Goal: Information Seeking & Learning: Learn about a topic

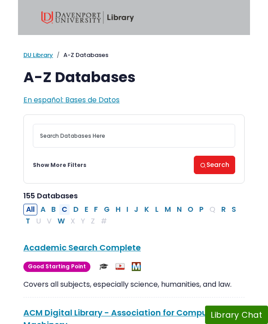
click at [64, 210] on button "C" at bounding box center [64, 210] width 11 height 12
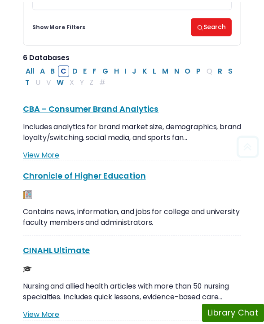
scroll to position [159, 0]
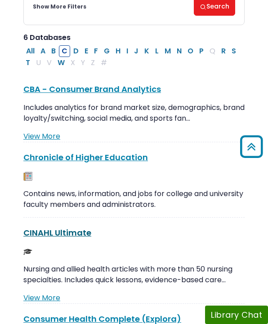
click at [63, 231] on link "CINAHL Ultimate This link opens in a new window" at bounding box center [57, 232] width 68 height 11
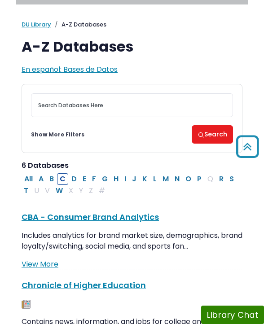
scroll to position [0, 0]
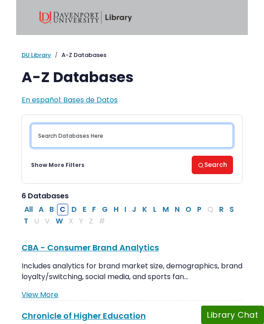
click at [81, 142] on input "Search database by title or keyword" at bounding box center [132, 136] width 202 height 24
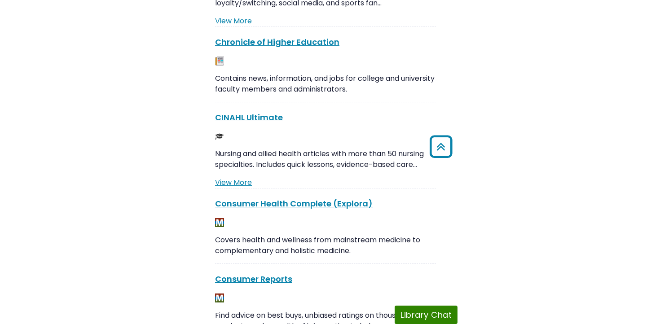
scroll to position [288, 0]
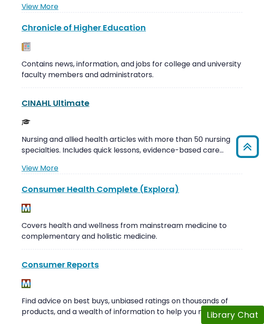
click at [48, 106] on link "CINAHL Ultimate This link opens in a new window" at bounding box center [56, 102] width 68 height 11
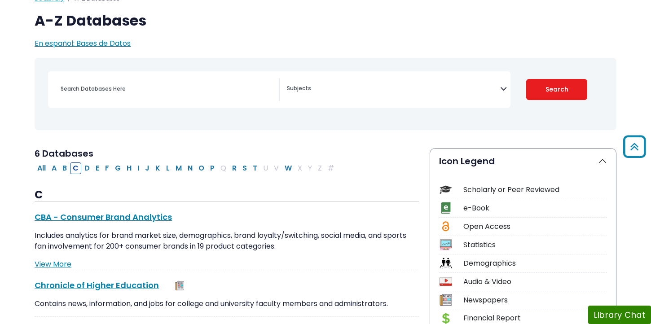
scroll to position [0, 0]
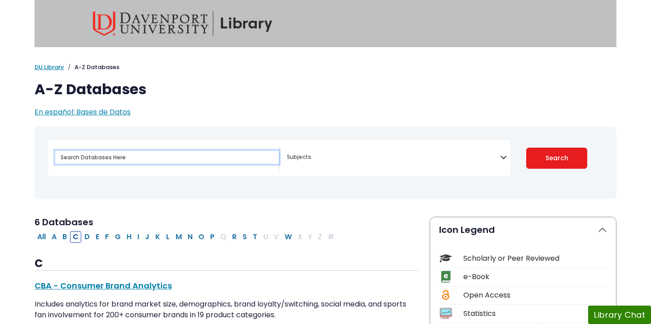
click at [112, 155] on input "Search database by title or keyword" at bounding box center [167, 157] width 224 height 13
type input "macular degneration"
click at [267, 148] on button "Search" at bounding box center [558, 158] width 62 height 21
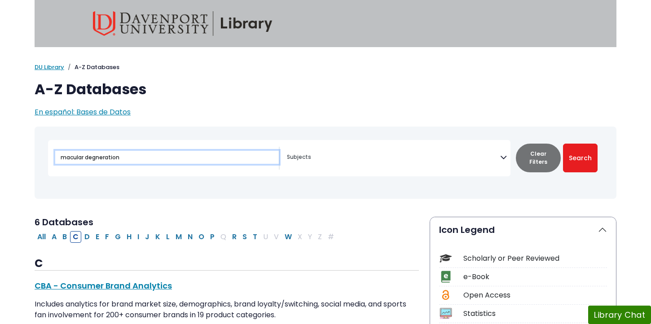
select select "Database Subject Filter"
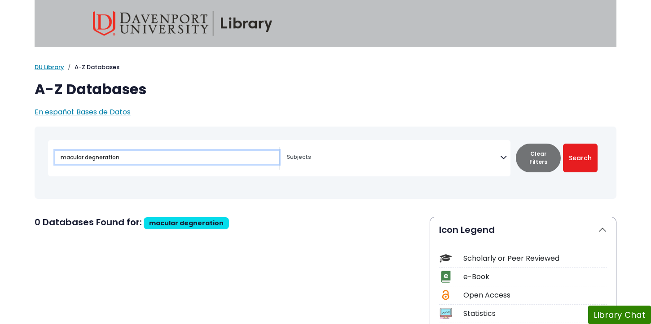
click at [165, 152] on input "macular degneration" at bounding box center [167, 157] width 224 height 13
type input "proquest"
click at [267, 144] on button "Search" at bounding box center [580, 158] width 35 height 29
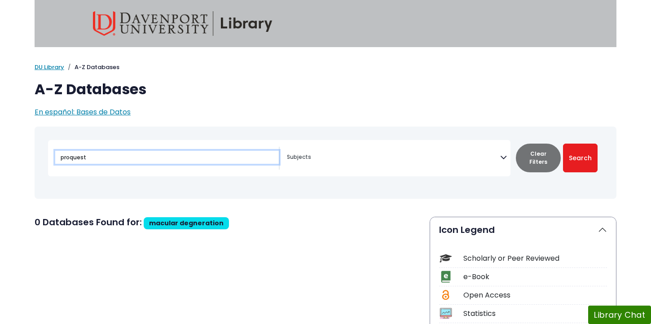
select select "Database Subject Filter"
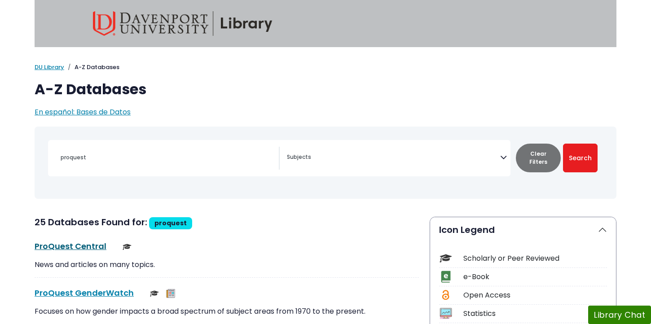
click at [81, 244] on link "ProQuest Central This link opens in a new window" at bounding box center [71, 246] width 72 height 11
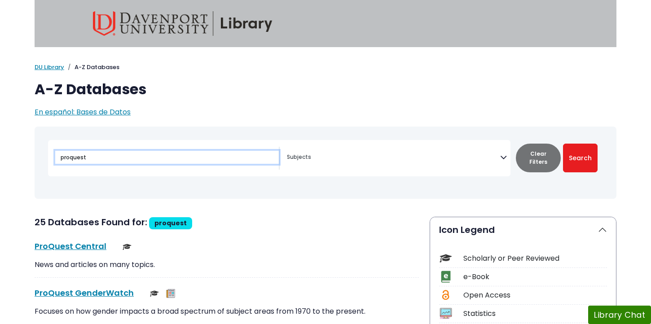
click at [138, 163] on input "proquest" at bounding box center [167, 157] width 224 height 13
click at [138, 164] on input "proquest" at bounding box center [167, 157] width 224 height 13
type input "pubmed"
click at [267, 144] on button "Search" at bounding box center [580, 158] width 35 height 29
select select "Database Subject Filter"
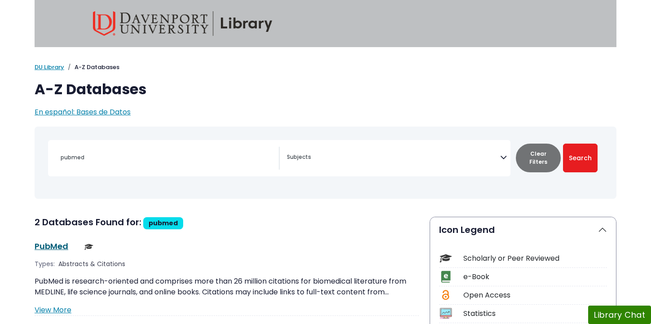
click at [52, 245] on link "PubMed This link opens in a new window" at bounding box center [52, 246] width 34 height 11
